Goal: Navigation & Orientation: Find specific page/section

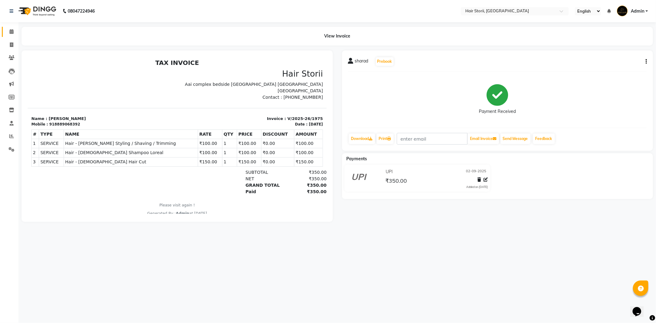
click at [12, 36] on link "Calendar" at bounding box center [9, 32] width 15 height 10
